Goal: Task Accomplishment & Management: Complete application form

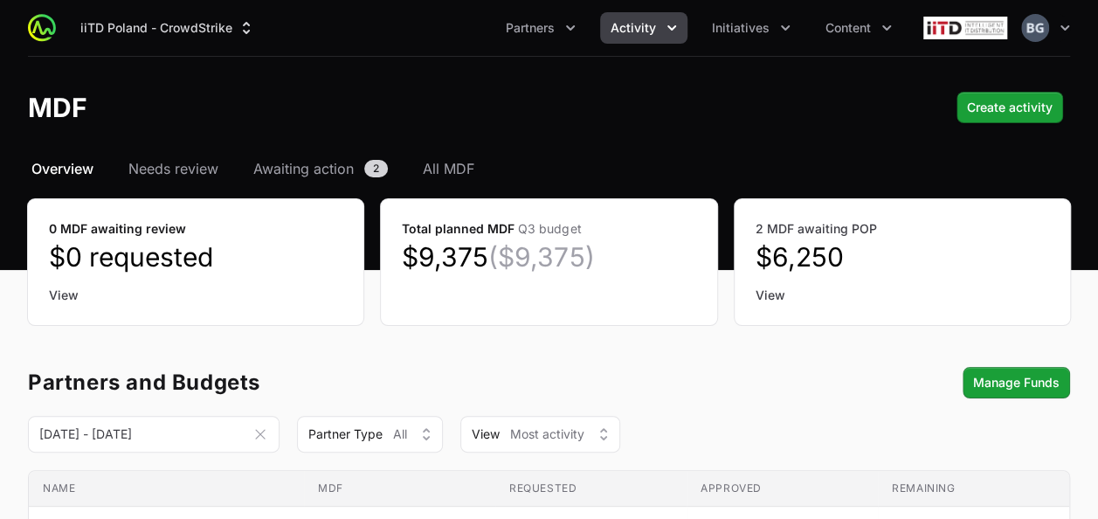
click at [638, 28] on span "Activity" at bounding box center [633, 27] width 45 height 17
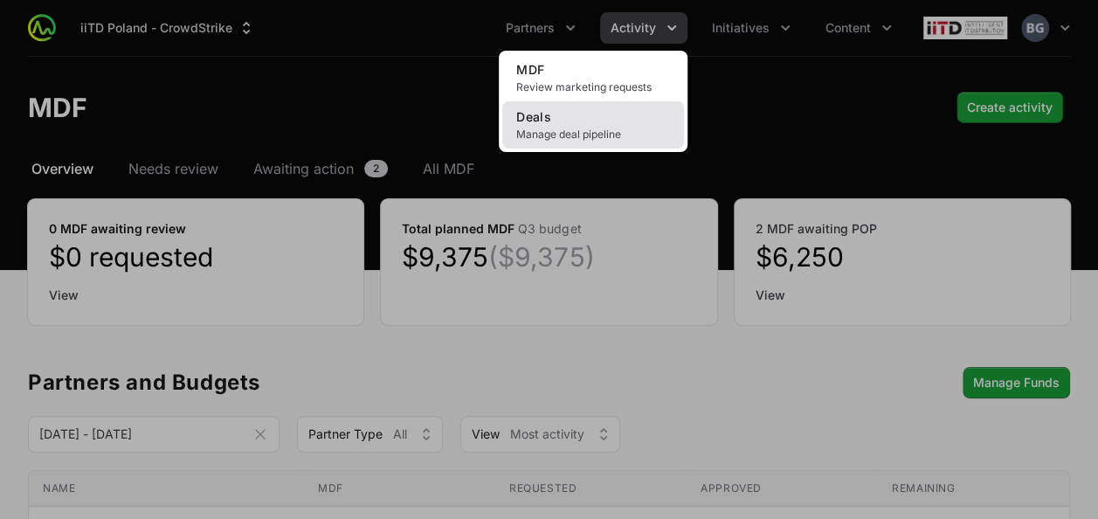
click at [555, 137] on span "Manage deal pipeline" at bounding box center [593, 135] width 154 height 14
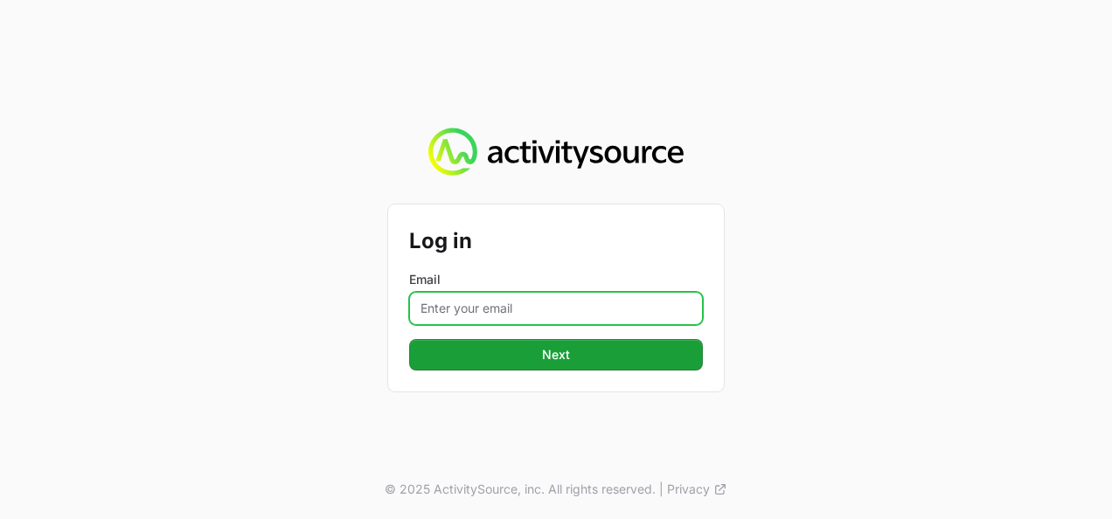
click at [504, 302] on input "Email" at bounding box center [556, 308] width 294 height 33
type input "[PERSON_NAME][EMAIL_ADDRESS][DOMAIN_NAME]"
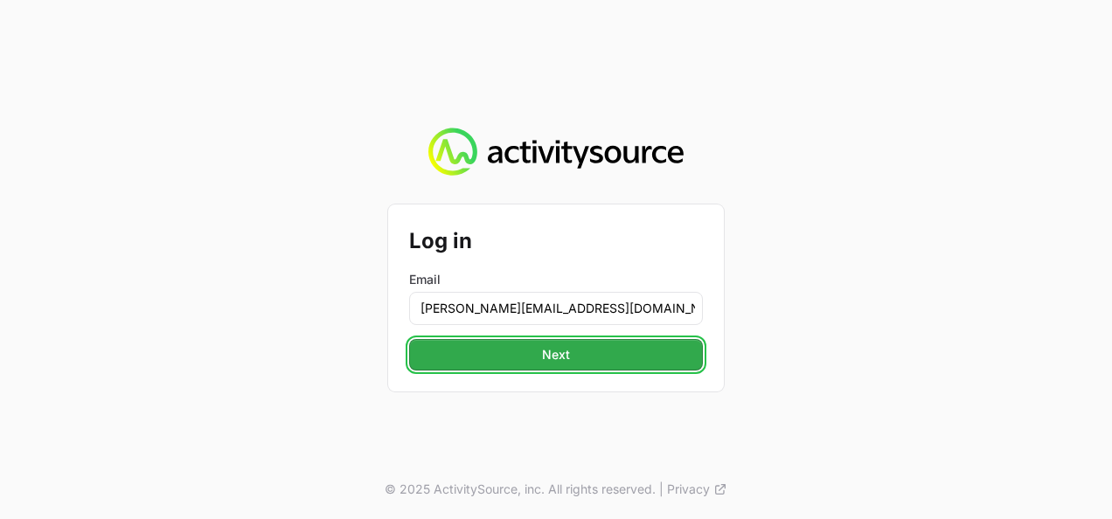
click at [547, 355] on span "Next" at bounding box center [556, 354] width 28 height 21
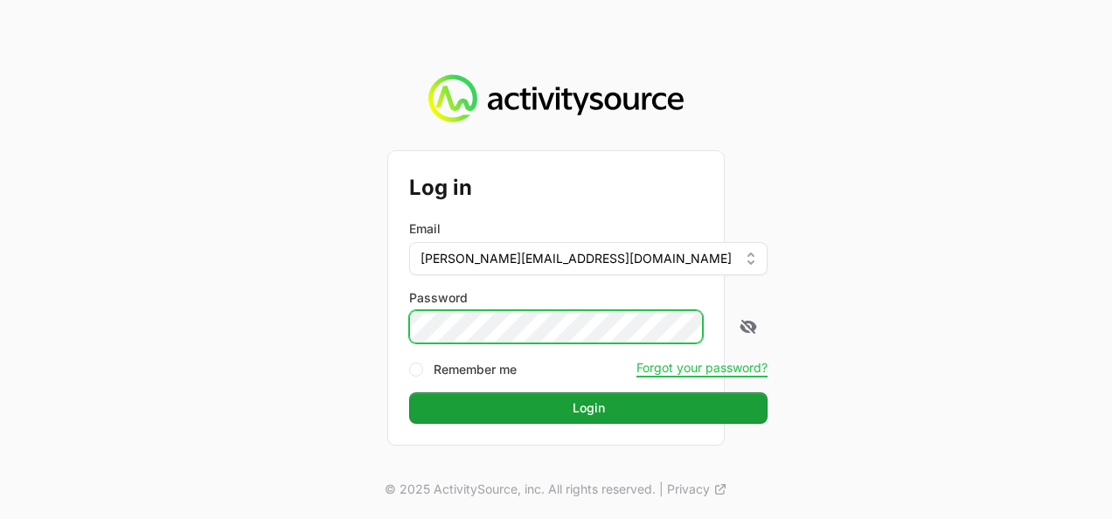
click at [409, 392] on button "Login" at bounding box center [588, 407] width 358 height 31
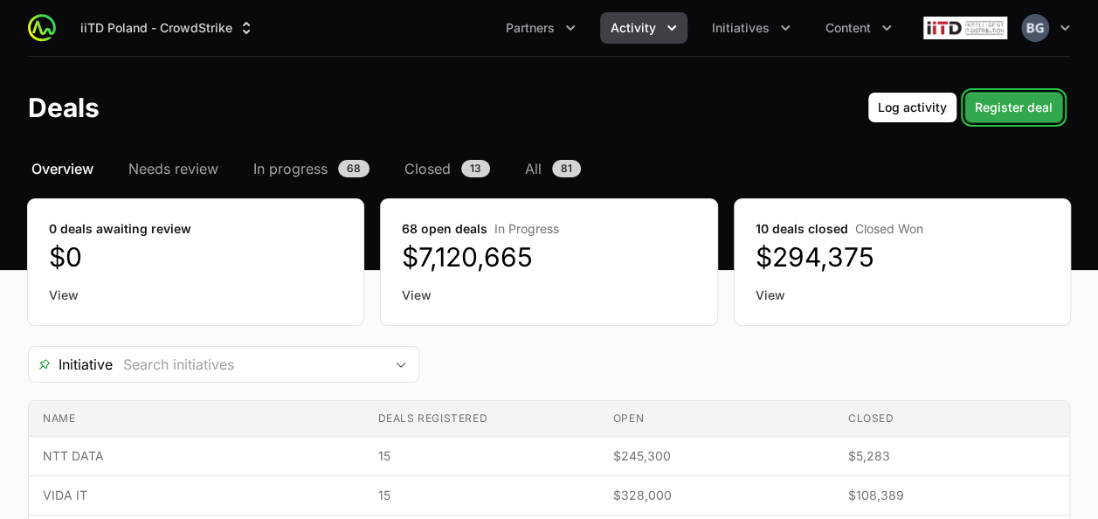
click at [1033, 116] on span "Register deal" at bounding box center [1014, 107] width 78 height 21
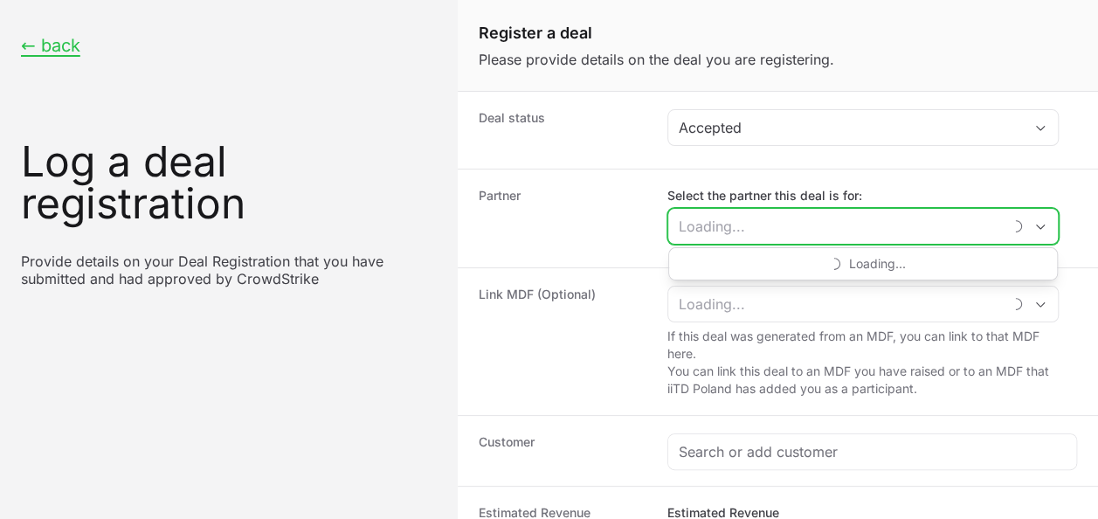
click at [738, 224] on input "Select the partner this deal is for:" at bounding box center [835, 226] width 334 height 35
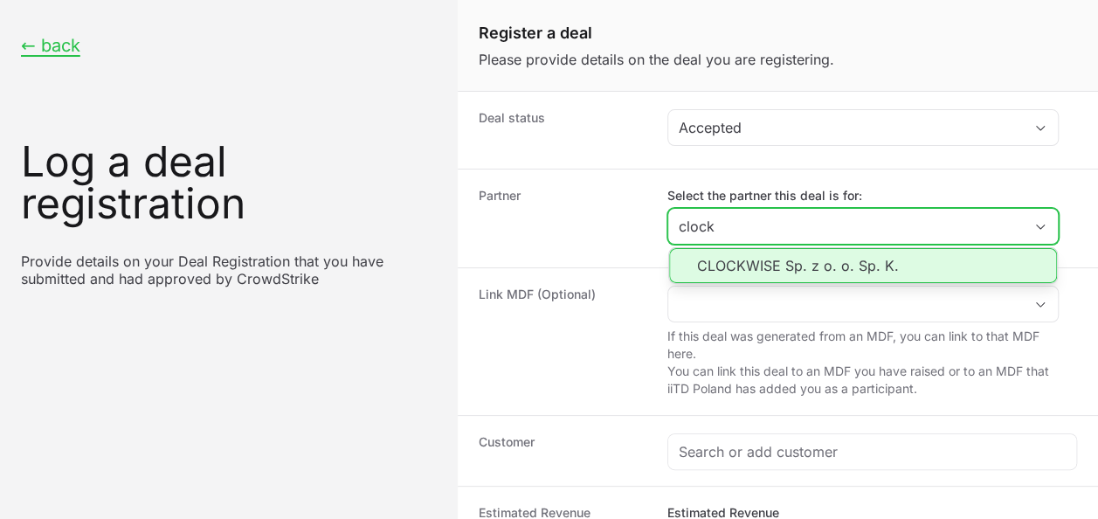
click at [858, 265] on li "CLOCKWISE Sp. z o. o. Sp. K." at bounding box center [863, 265] width 388 height 35
type input "CLOCKWISE Sp. z o. o. Sp. K."
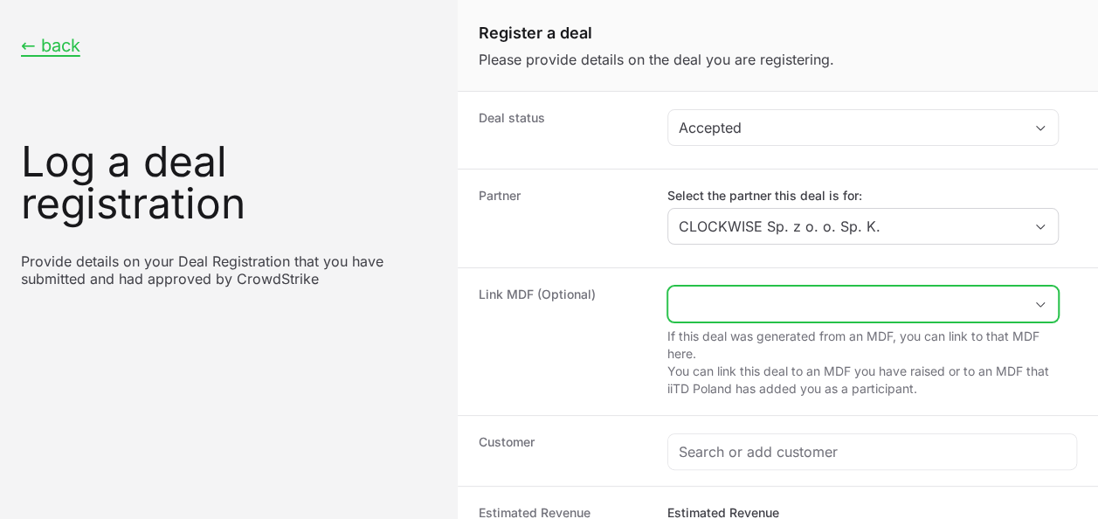
click at [825, 306] on input "Create activity form" at bounding box center [845, 304] width 355 height 35
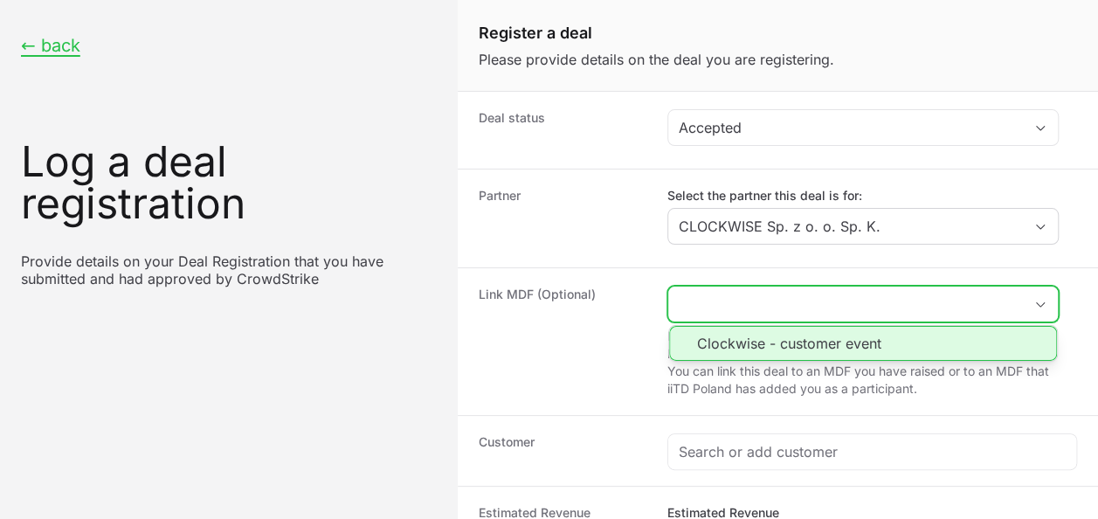
click at [832, 336] on li "Clockwise - customer event" at bounding box center [863, 343] width 388 height 35
type input "Clockwise - customer event"
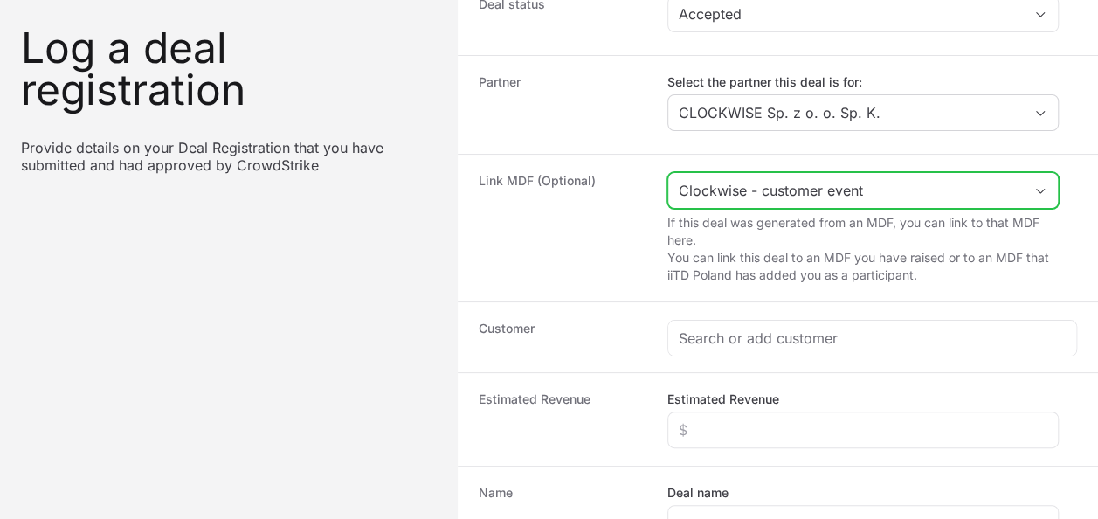
scroll to position [175, 0]
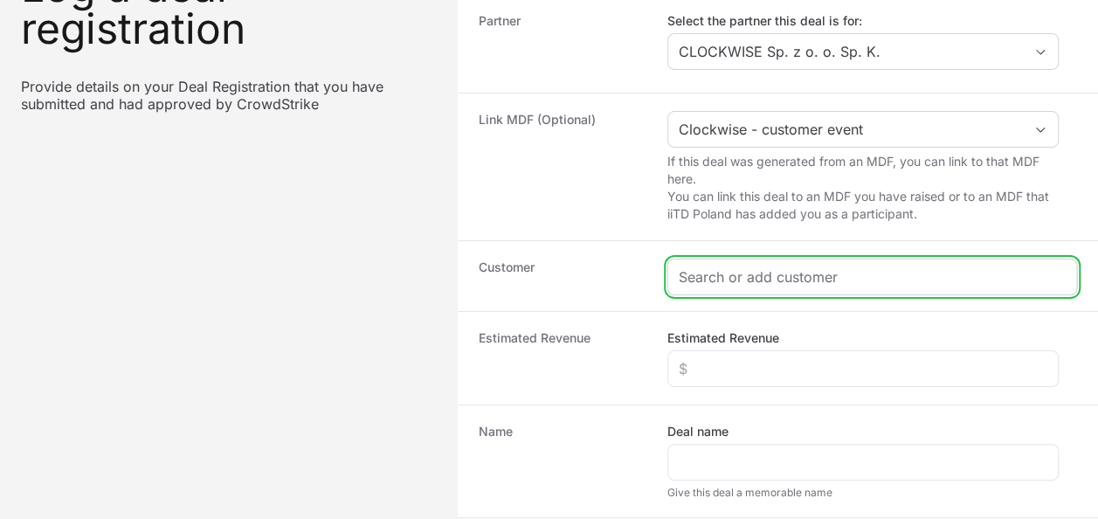
click at [736, 274] on input "Create activity form" at bounding box center [872, 277] width 387 height 21
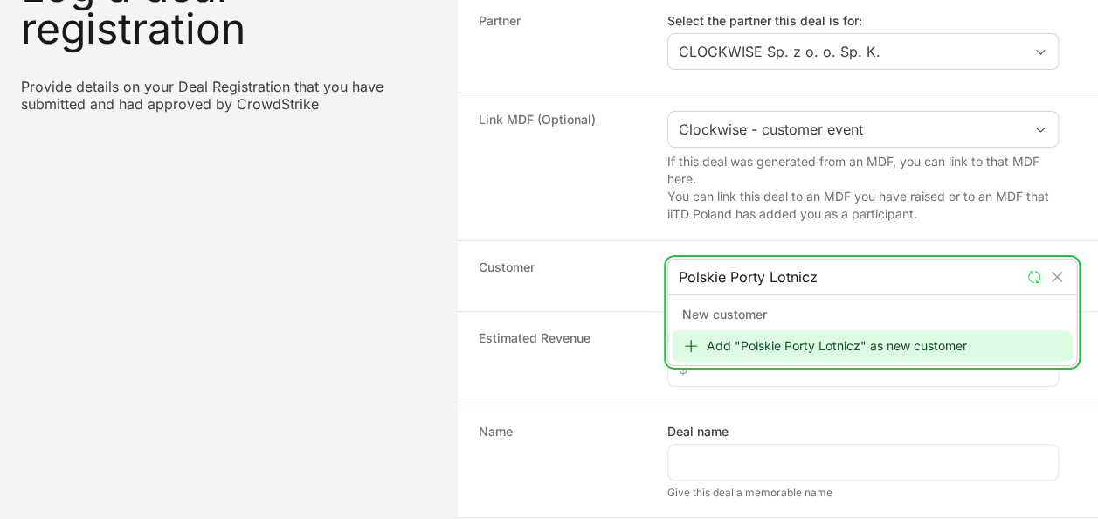
type input "Polskie Porty Lotnicze"
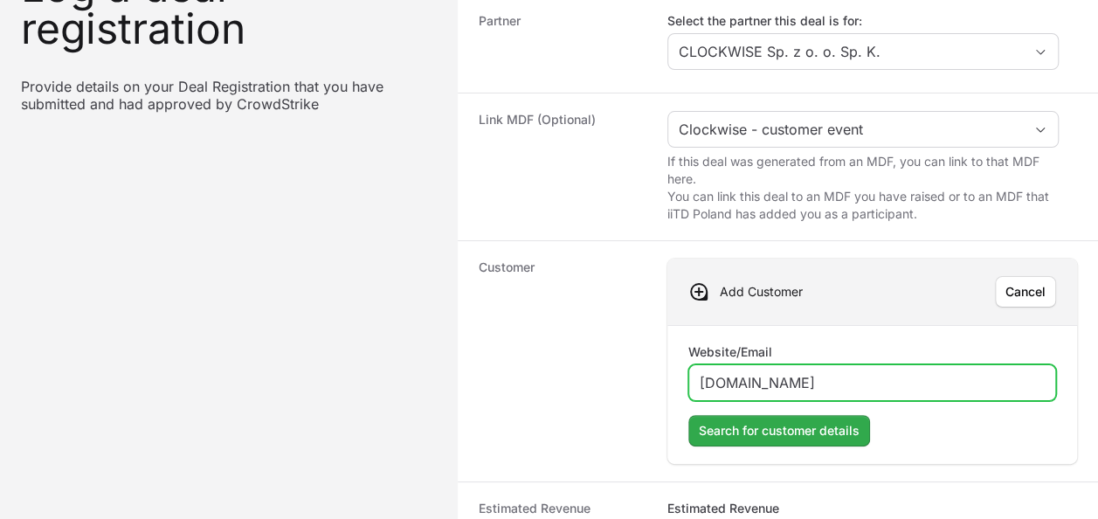
type input "www.polish-airports.com"
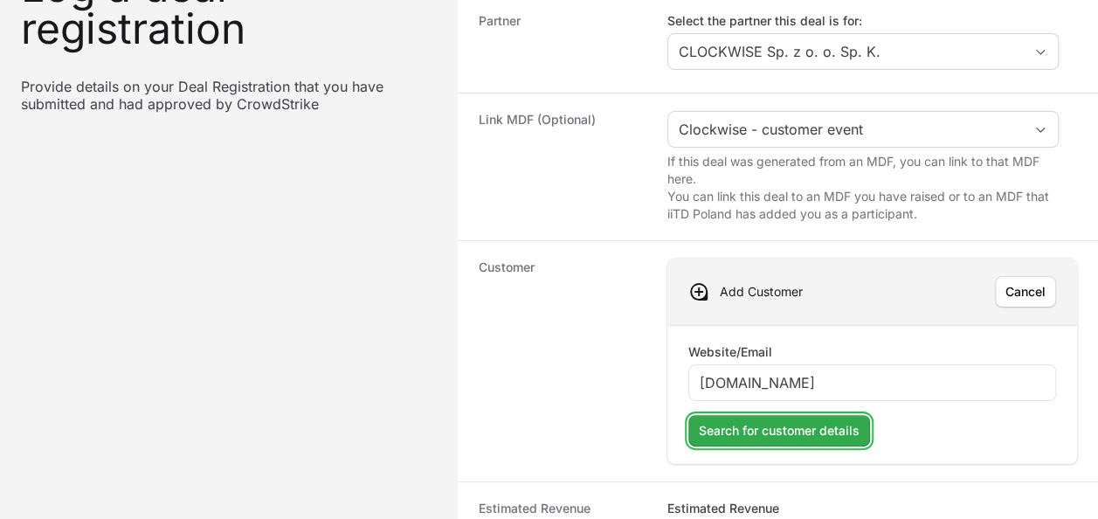
click at [758, 420] on span "Search for customer details" at bounding box center [779, 430] width 161 height 21
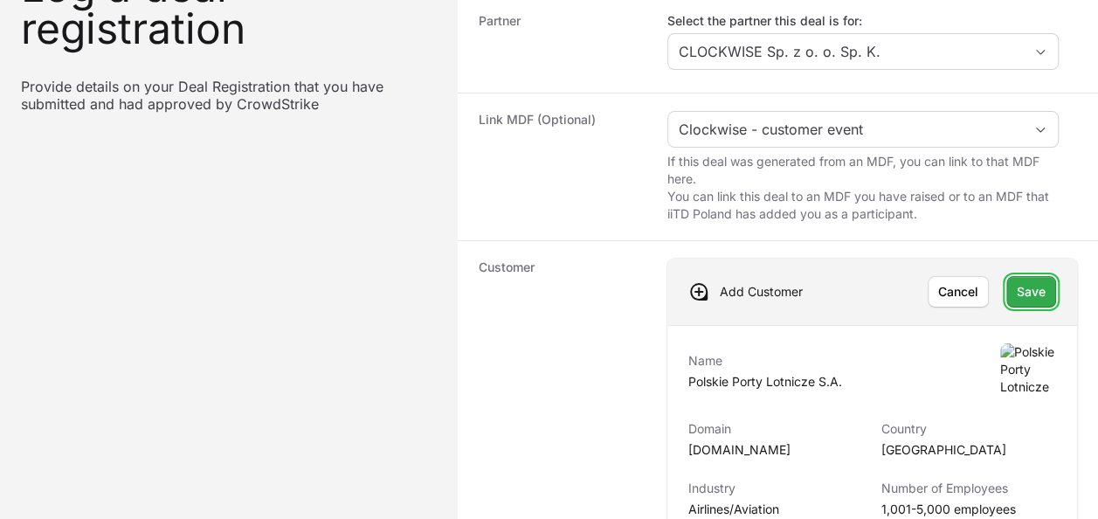
click at [1026, 298] on span "Save" at bounding box center [1031, 291] width 29 height 21
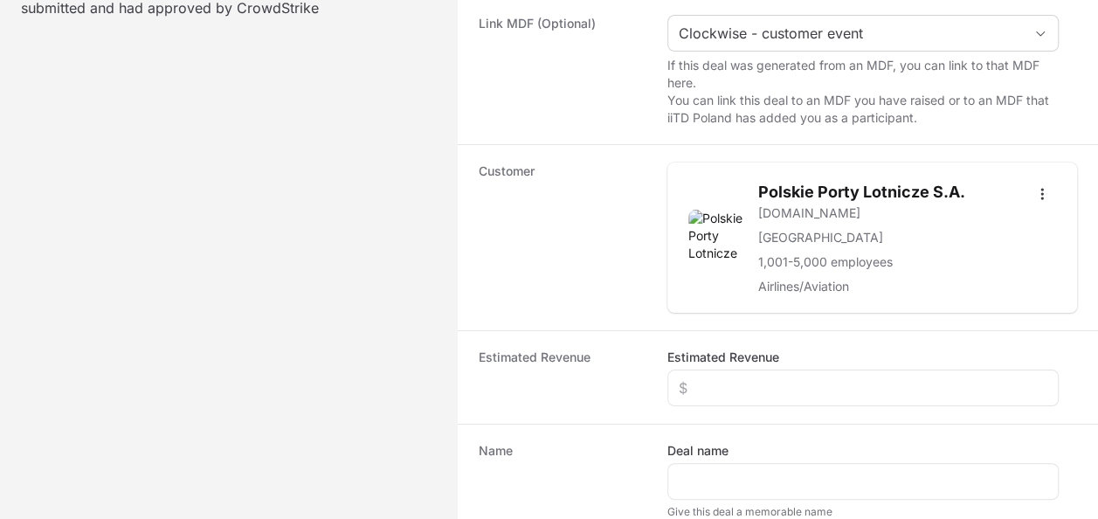
scroll to position [437, 0]
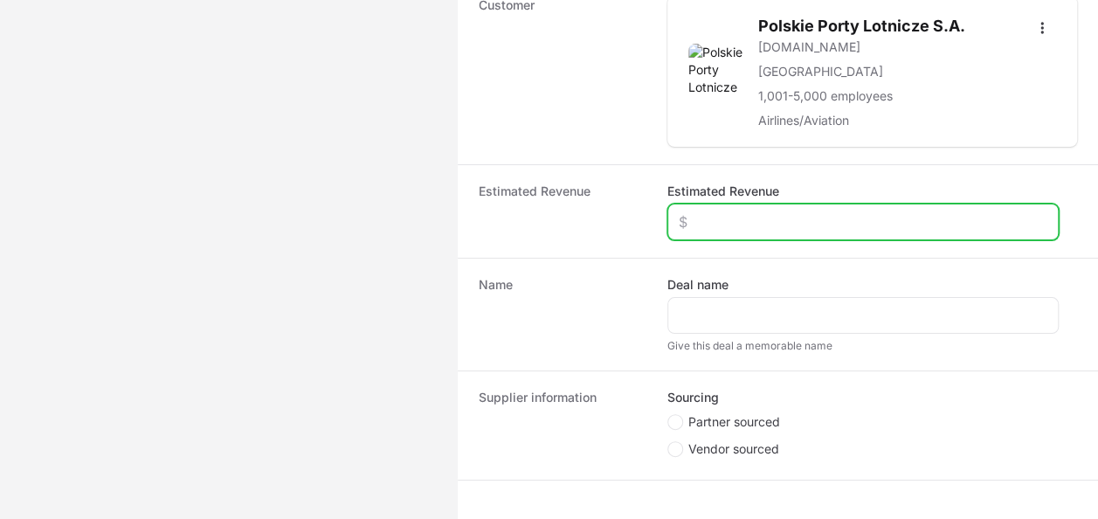
drag, startPoint x: 764, startPoint y: 224, endPoint x: 747, endPoint y: 242, distance: 24.7
click at [747, 242] on div "Estimated Revenue Estimated Revenue" at bounding box center [778, 211] width 641 height 94
click at [763, 218] on input "Estimated Revenue" at bounding box center [863, 221] width 369 height 21
type input "$45,000"
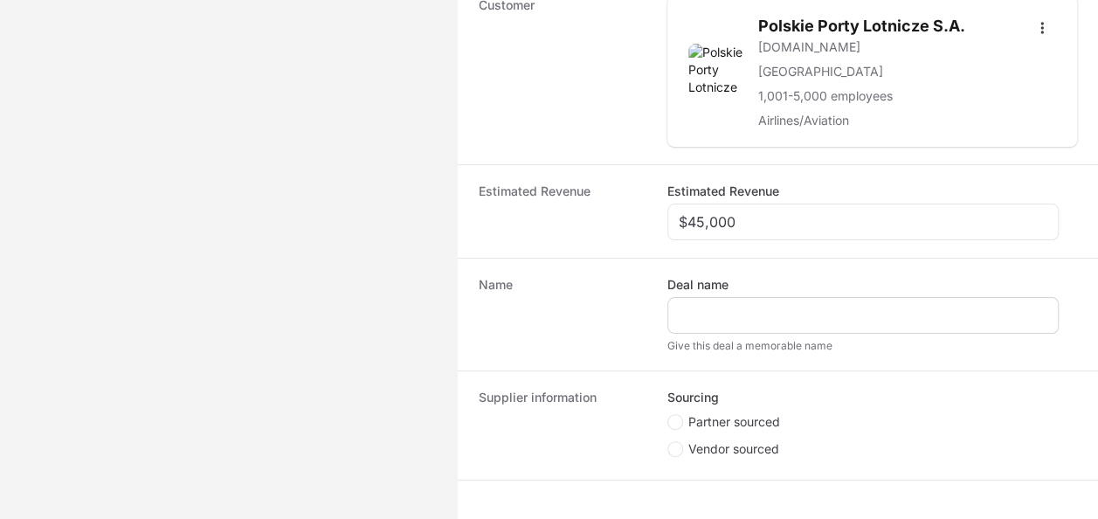
click at [750, 299] on div "Create activity form" at bounding box center [863, 315] width 391 height 37
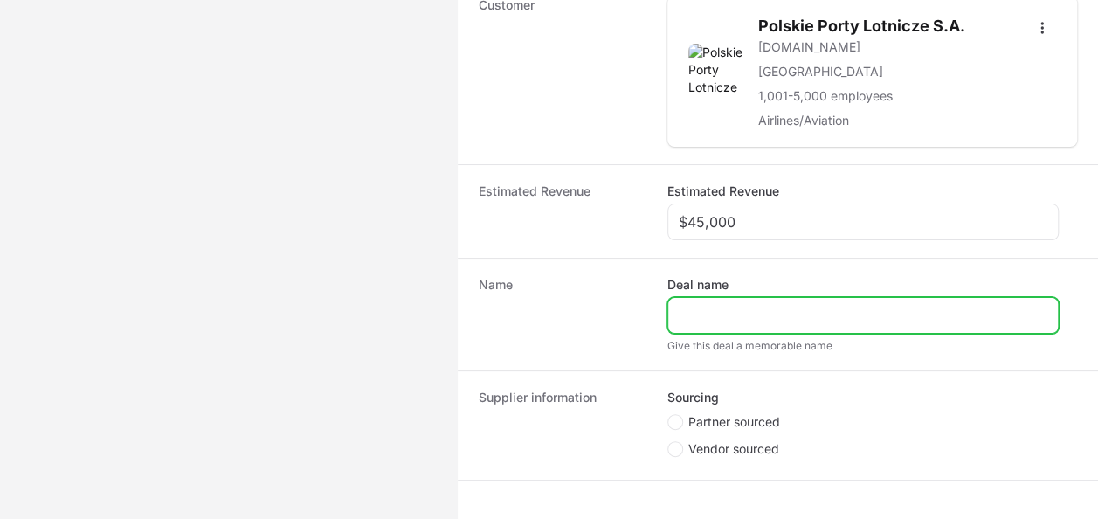
click at [793, 308] on input "Deal name" at bounding box center [863, 315] width 369 height 21
type input "Polskie Porty Lotnicze"
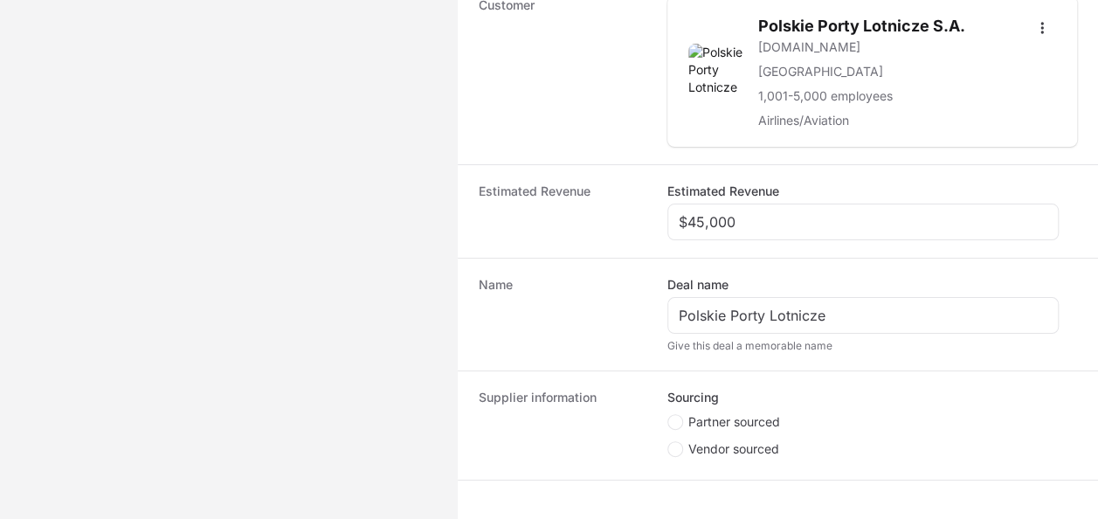
click at [716, 414] on span "Partner sourced" at bounding box center [735, 421] width 92 height 17
click at [669, 414] on input "Partner sourced" at bounding box center [669, 415] width 2 height 2
radio input "true"
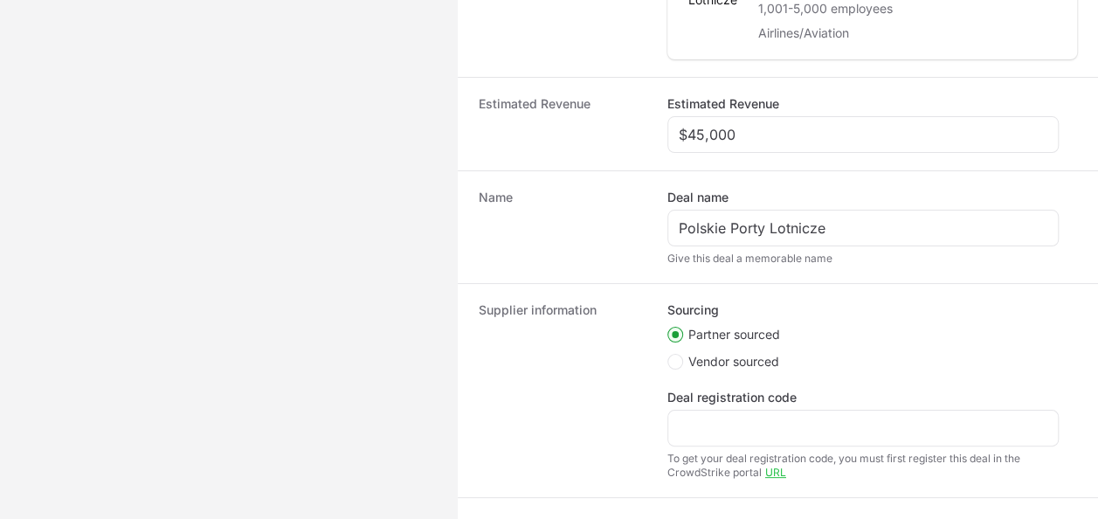
click at [716, 412] on div "Create activity form" at bounding box center [863, 428] width 391 height 37
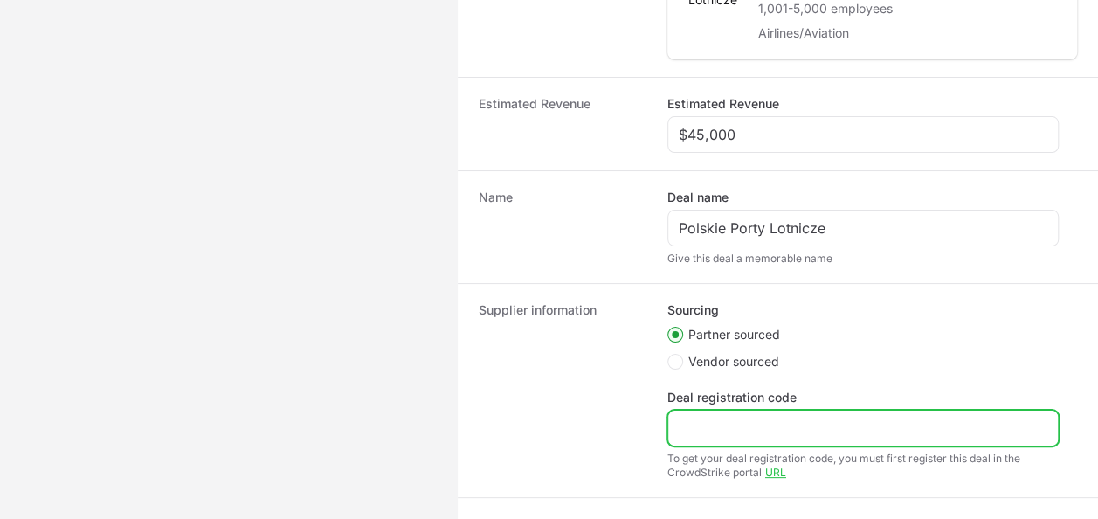
click at [724, 418] on input "Deal registration code" at bounding box center [863, 428] width 369 height 21
paste input "DR-c20cfc7e"
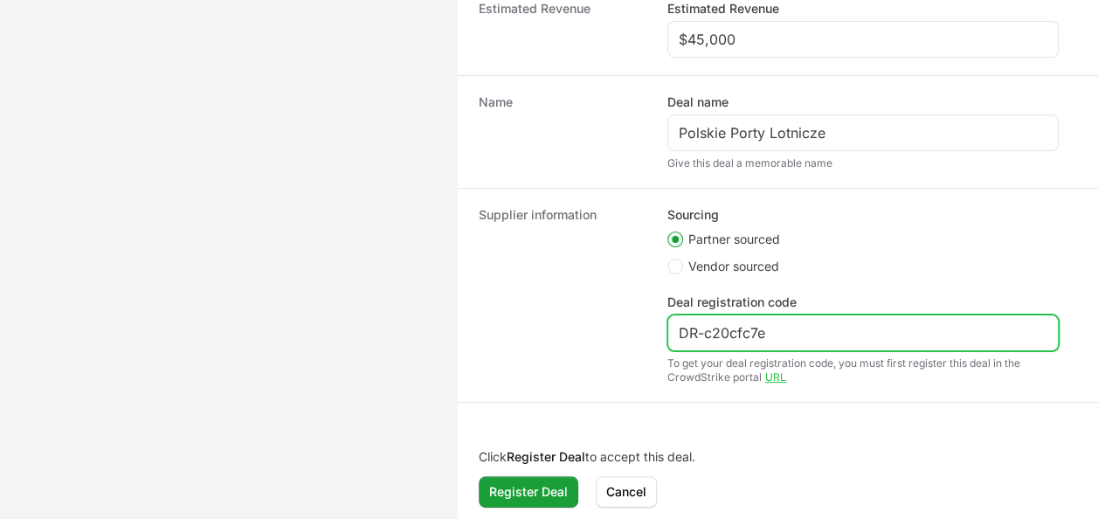
scroll to position [620, 0]
type input "DR-c20cfc7e"
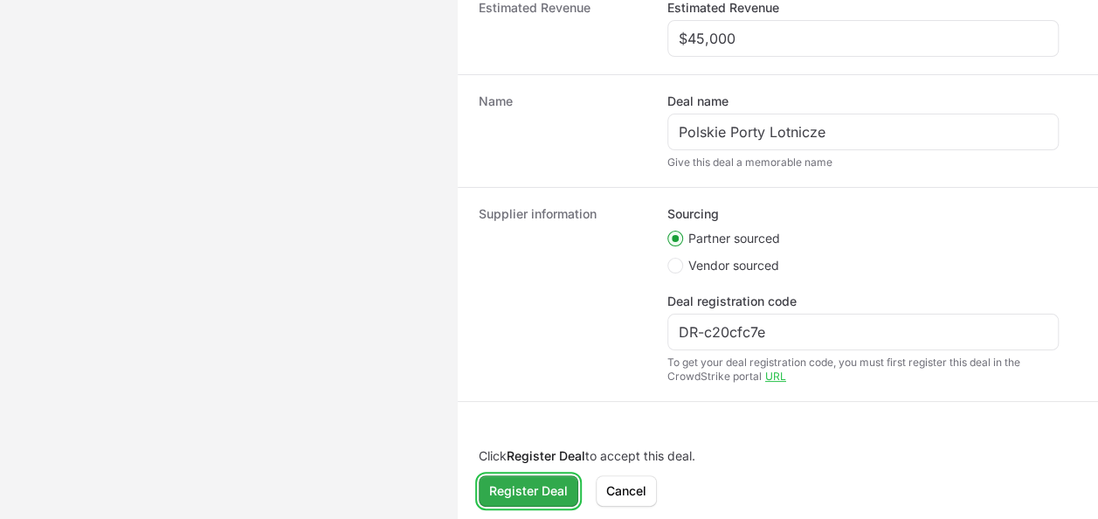
click at [540, 482] on span "Register Deal" at bounding box center [528, 491] width 79 height 21
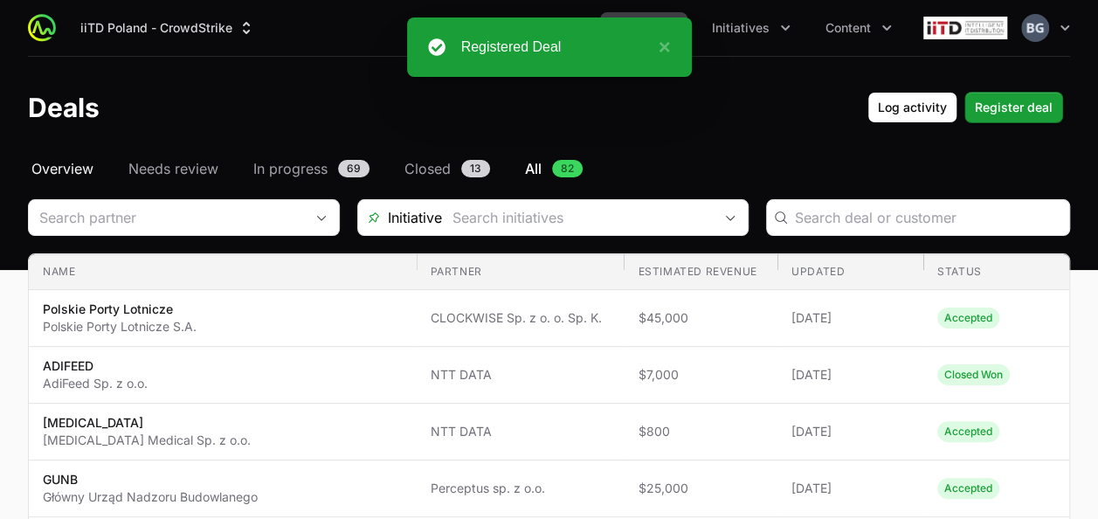
click at [83, 176] on span "Overview" at bounding box center [62, 168] width 62 height 21
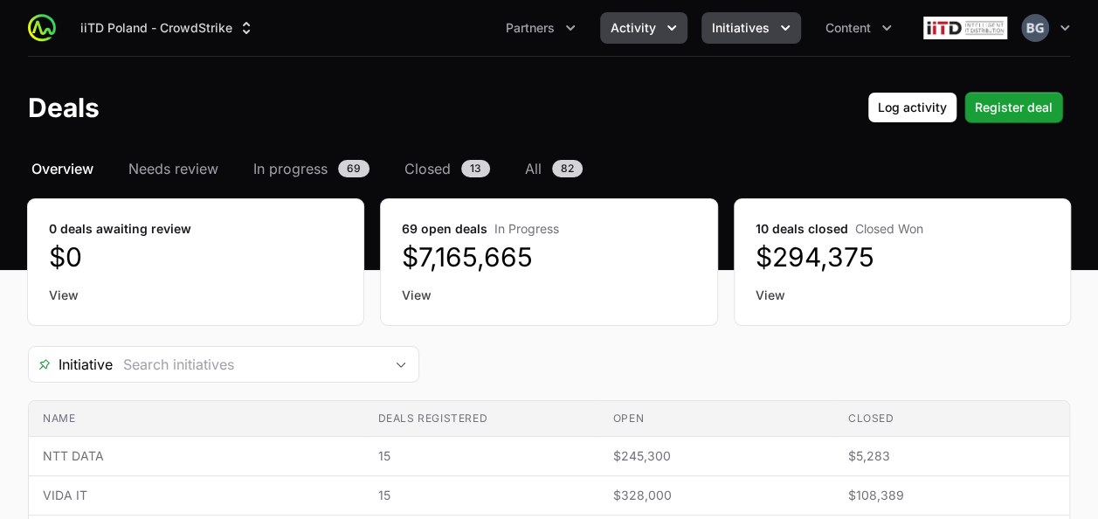
click at [723, 30] on span "Initiatives" at bounding box center [741, 27] width 58 height 17
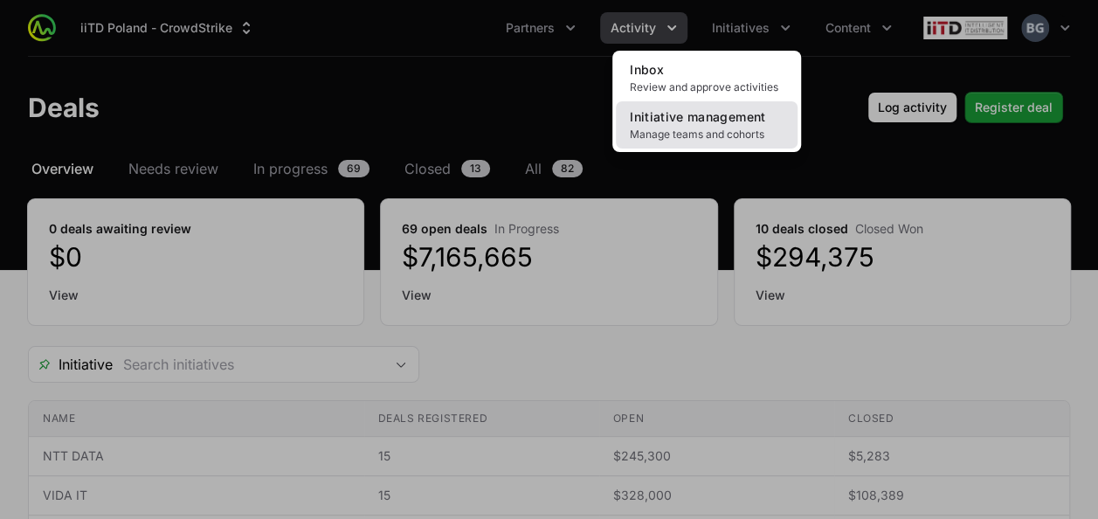
click at [687, 129] on span "Manage teams and cohorts" at bounding box center [707, 135] width 154 height 14
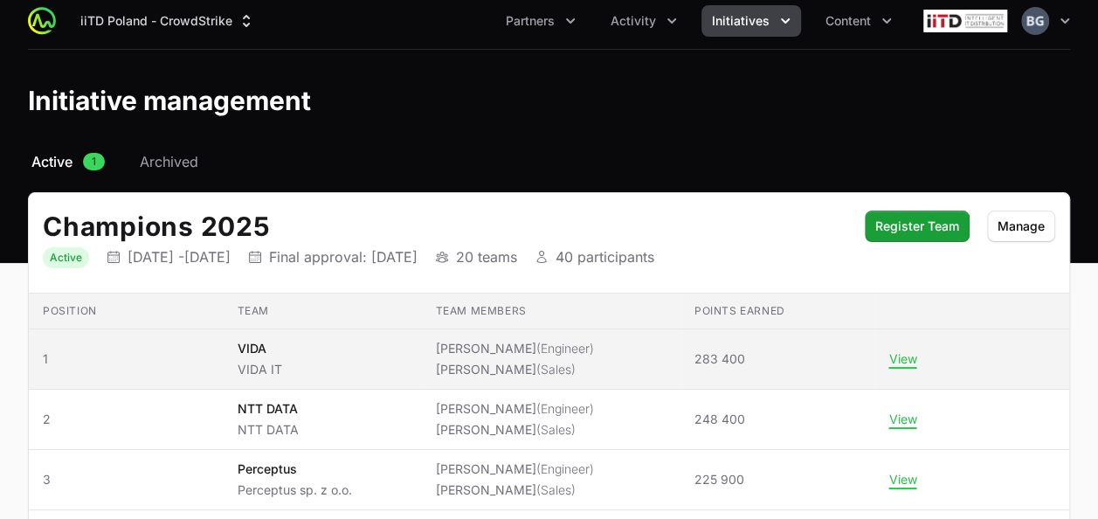
scroll to position [133, 0]
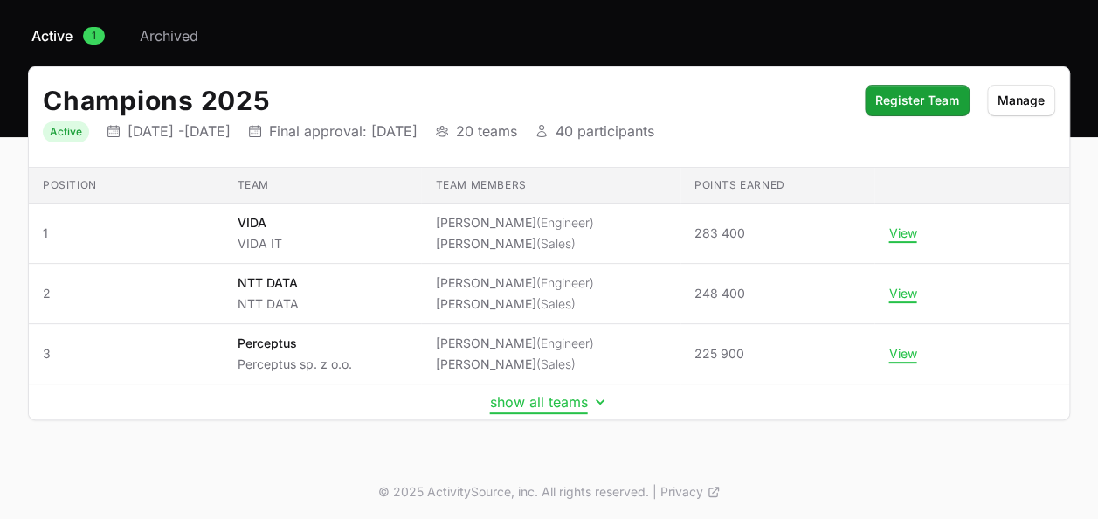
click at [540, 400] on button "show all teams" at bounding box center [549, 401] width 119 height 17
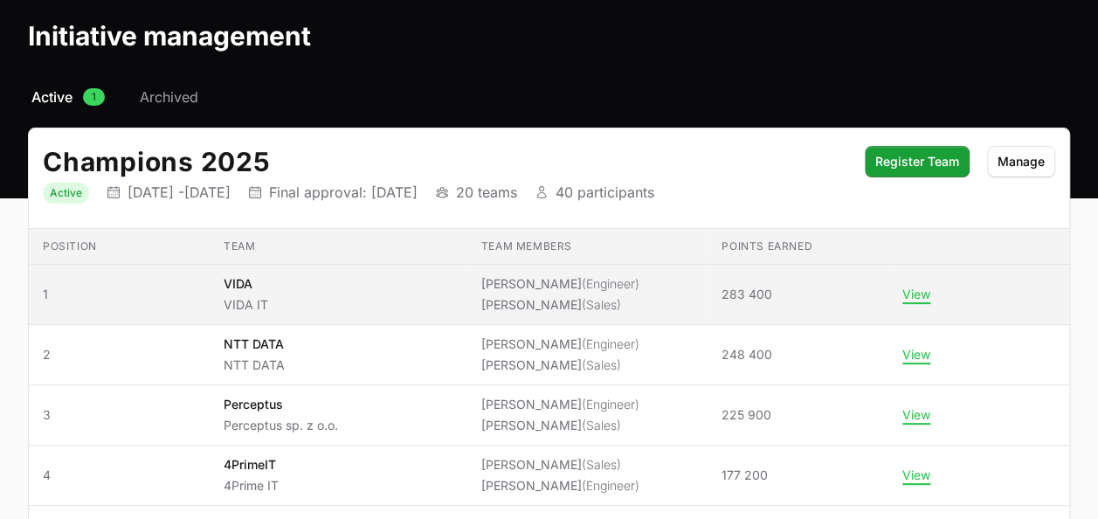
scroll to position [0, 0]
